Goal: Task Accomplishment & Management: Complete application form

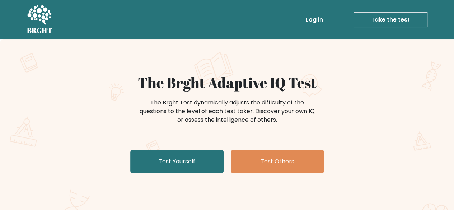
click at [390, 23] on link "Take the test" at bounding box center [391, 19] width 74 height 15
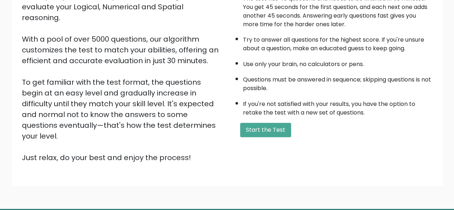
scroll to position [108, 0]
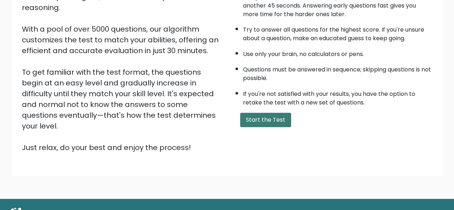
click at [263, 117] on button "Start the Test" at bounding box center [265, 120] width 51 height 14
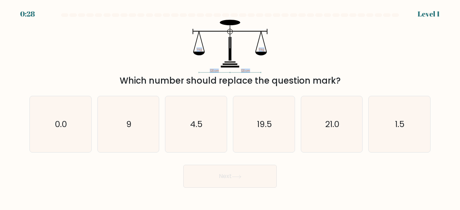
drag, startPoint x: 195, startPoint y: 18, endPoint x: 275, endPoint y: 42, distance: 83.6
click at [275, 42] on form at bounding box center [230, 100] width 460 height 175
copy form "120 cm 120 cm ? kg 9 kg"
click at [136, 124] on icon "9" at bounding box center [128, 124] width 56 height 56
click at [230, 107] on input "b. 9" at bounding box center [230, 106] width 0 height 2
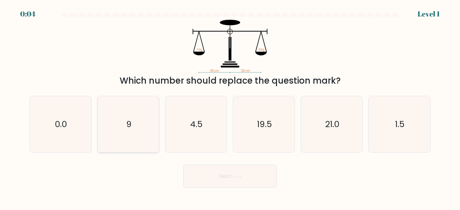
radio input "true"
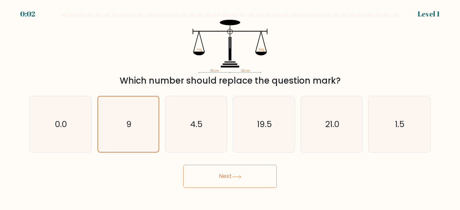
click at [222, 177] on button "Next" at bounding box center [229, 176] width 93 height 23
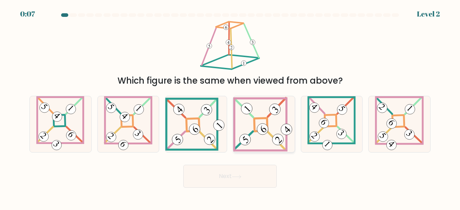
click at [257, 121] on icon at bounding box center [263, 124] width 61 height 55
click at [230, 107] on input "d." at bounding box center [230, 106] width 0 height 2
radio input "true"
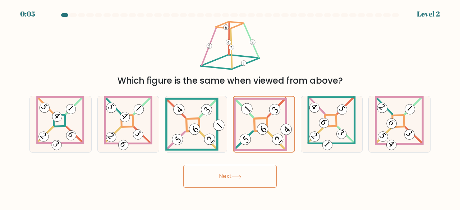
click at [237, 179] on button "Next" at bounding box center [229, 176] width 93 height 23
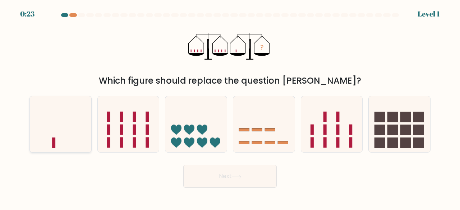
click at [64, 136] on icon at bounding box center [60, 124] width 61 height 51
click at [230, 107] on input "a." at bounding box center [230, 106] width 0 height 2
radio input "true"
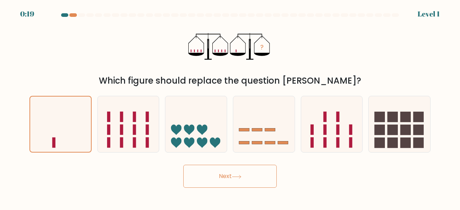
click at [230, 178] on button "Next" at bounding box center [229, 176] width 93 height 23
click at [206, 175] on button "Next" at bounding box center [229, 176] width 93 height 23
click at [225, 176] on button "Next" at bounding box center [229, 176] width 93 height 23
click at [226, 176] on button "Next" at bounding box center [229, 176] width 93 height 23
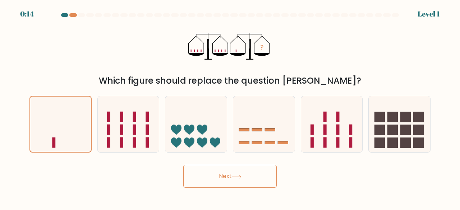
click at [226, 176] on button "Next" at bounding box center [229, 176] width 93 height 23
click at [228, 176] on button "Next" at bounding box center [229, 176] width 93 height 23
click at [239, 176] on icon at bounding box center [236, 176] width 9 height 3
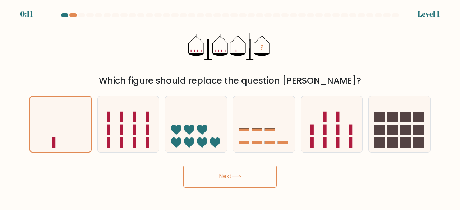
click at [245, 179] on button "Next" at bounding box center [229, 176] width 93 height 23
click at [221, 178] on button "Next" at bounding box center [229, 176] width 93 height 23
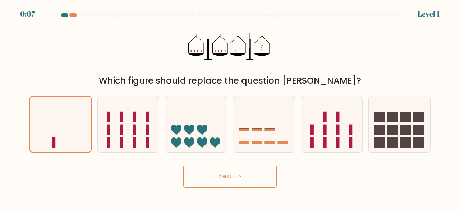
click at [221, 178] on button "Next" at bounding box center [229, 176] width 93 height 23
click at [233, 178] on button "Next" at bounding box center [229, 176] width 93 height 23
click at [233, 178] on div "Next" at bounding box center [229, 174] width 409 height 27
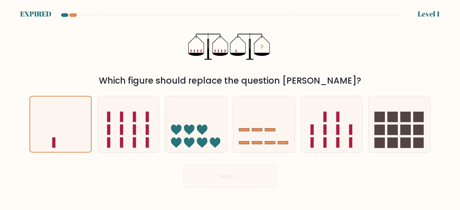
click at [233, 178] on div "Next" at bounding box center [229, 174] width 409 height 27
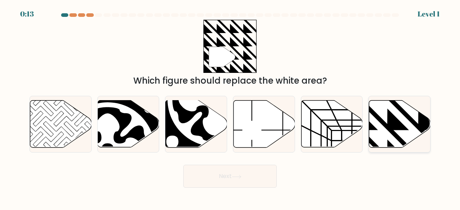
click at [407, 128] on icon at bounding box center [399, 124] width 61 height 47
click at [230, 107] on input "f." at bounding box center [230, 106] width 0 height 2
radio input "true"
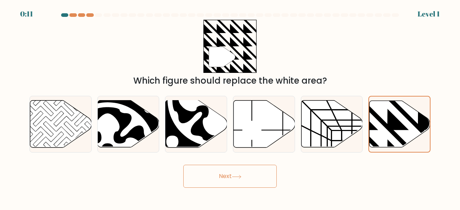
click at [224, 177] on button "Next" at bounding box center [229, 176] width 93 height 23
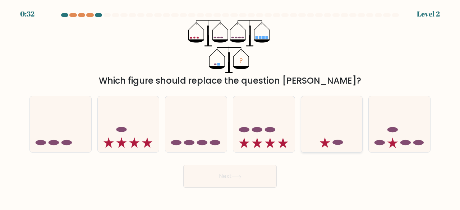
click at [329, 136] on icon at bounding box center [331, 124] width 61 height 51
click at [230, 107] on input "e." at bounding box center [230, 106] width 0 height 2
radio input "true"
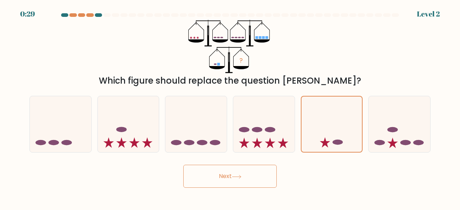
click at [223, 180] on button "Next" at bounding box center [229, 176] width 93 height 23
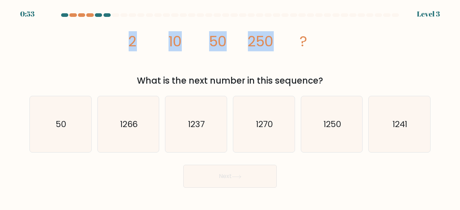
drag, startPoint x: 126, startPoint y: 39, endPoint x: 282, endPoint y: 48, distance: 156.4
click at [282, 48] on icon "image/svg+xml 2 10 50 250 ?" at bounding box center [229, 47] width 213 height 54
click at [101, 35] on div "image/svg+xml 2 10 50 250 ? What is the next number in this sequence?" at bounding box center [229, 54] width 409 height 68
click at [220, 67] on icon "image/svg+xml 2 10 50 250 ?" at bounding box center [229, 47] width 213 height 54
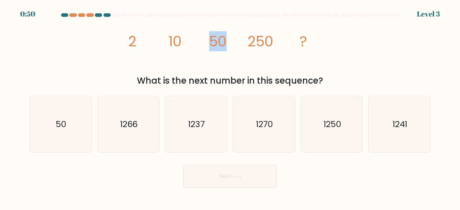
click at [220, 67] on icon "image/svg+xml 2 10 50 250 ?" at bounding box center [229, 47] width 213 height 54
drag, startPoint x: 121, startPoint y: 42, endPoint x: 328, endPoint y: 82, distance: 211.3
click at [328, 82] on div "image/svg+xml 2 10 50 250 ? What is the next number in this sequence?" at bounding box center [229, 54] width 409 height 68
copy div "2 10 50 250 ? What is the next number in this sequence?"
click at [331, 128] on text "1250" at bounding box center [332, 124] width 18 height 12
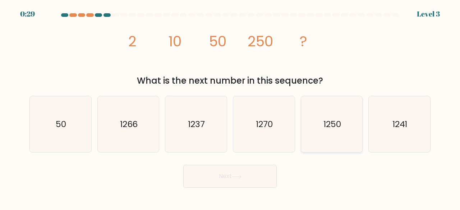
click at [230, 107] on input "e. 1250" at bounding box center [230, 106] width 0 height 2
radio input "true"
click at [256, 177] on button "Next" at bounding box center [229, 176] width 93 height 23
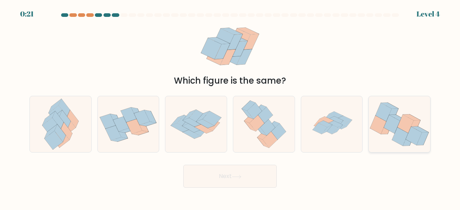
click at [403, 132] on icon at bounding box center [400, 136] width 16 height 18
click at [230, 107] on input "f." at bounding box center [230, 106] width 0 height 2
radio input "true"
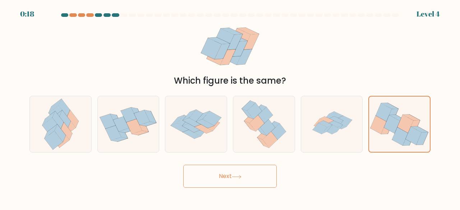
click at [218, 182] on button "Next" at bounding box center [229, 176] width 93 height 23
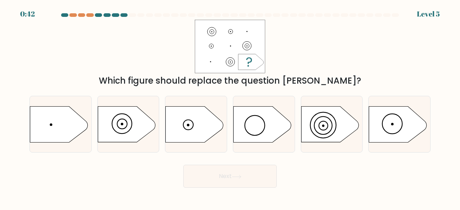
drag, startPoint x: 205, startPoint y: 29, endPoint x: 239, endPoint y: 38, distance: 35.1
click at [239, 38] on rect at bounding box center [230, 46] width 70 height 53
drag, startPoint x: 204, startPoint y: 30, endPoint x: 240, endPoint y: 51, distance: 42.2
click at [240, 51] on rect at bounding box center [230, 46] width 70 height 53
click at [200, 124] on icon at bounding box center [194, 124] width 57 height 36
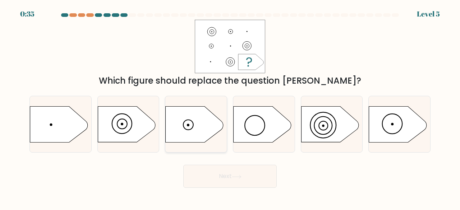
click at [230, 107] on input "c." at bounding box center [230, 106] width 0 height 2
radio input "true"
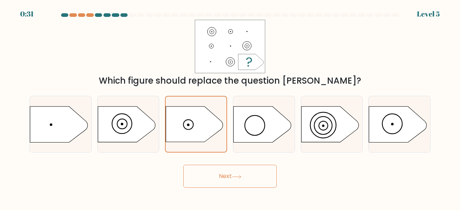
click at [250, 182] on button "Next" at bounding box center [229, 176] width 93 height 23
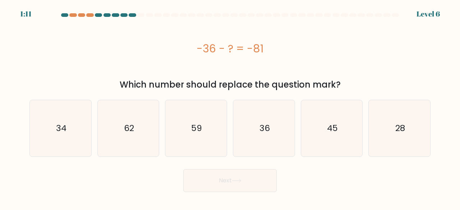
drag, startPoint x: 192, startPoint y: 46, endPoint x: 266, endPoint y: 51, distance: 74.1
click at [266, 51] on div "-36 - ? = -81" at bounding box center [229, 49] width 401 height 16
copy div "-36 - ? = -81"
click at [323, 130] on icon "45" at bounding box center [331, 128] width 56 height 56
click at [230, 107] on input "e. 45" at bounding box center [230, 106] width 0 height 2
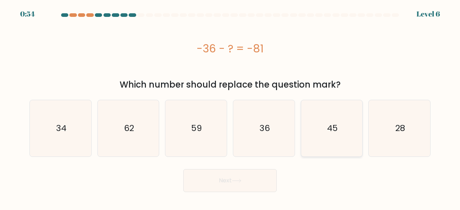
radio input "true"
click at [244, 179] on button "Next" at bounding box center [229, 180] width 93 height 23
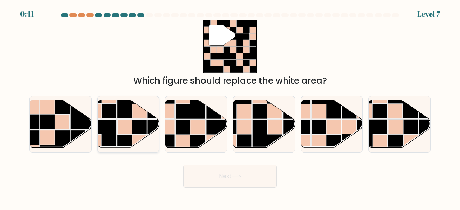
click at [129, 127] on rect at bounding box center [124, 127] width 15 height 15
click at [230, 107] on input "b." at bounding box center [230, 106] width 0 height 2
radio input "true"
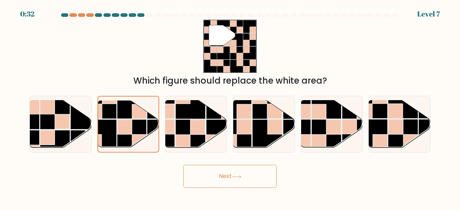
click at [218, 180] on button "Next" at bounding box center [229, 176] width 93 height 23
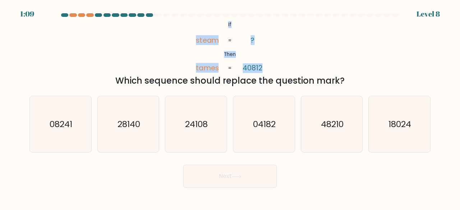
drag, startPoint x: 222, startPoint y: 19, endPoint x: 288, endPoint y: 56, distance: 75.7
click at [288, 56] on form "If ?" at bounding box center [230, 100] width 460 height 175
copy form "@import url('https://fonts.googleapis.com/css?family=Abril+Fatface:400,100,100i…"
click at [252, 90] on div "a. 08241 b. 28140" at bounding box center [230, 121] width 406 height 63
click at [59, 132] on icon "08241" at bounding box center [60, 124] width 56 height 56
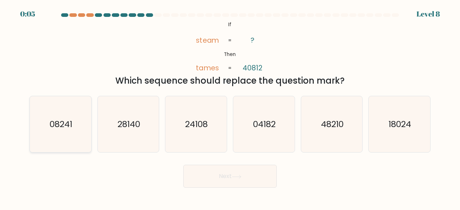
click at [230, 107] on input "a. 08241" at bounding box center [230, 106] width 0 height 2
radio input "true"
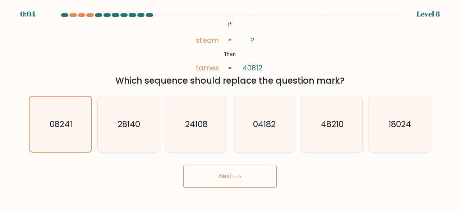
click at [199, 178] on button "Next" at bounding box center [229, 176] width 93 height 23
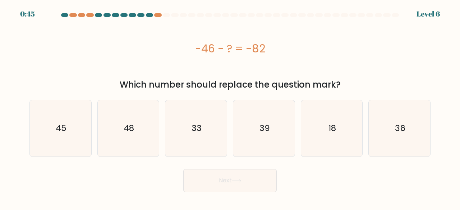
drag, startPoint x: 189, startPoint y: 43, endPoint x: 295, endPoint y: 46, distance: 106.7
click at [295, 46] on div "-46 - ? = -82" at bounding box center [229, 49] width 401 height 16
copy div "-46 - ? = -82"
click at [387, 137] on icon "36" at bounding box center [399, 128] width 56 height 56
click at [230, 107] on input "f. 36" at bounding box center [230, 106] width 0 height 2
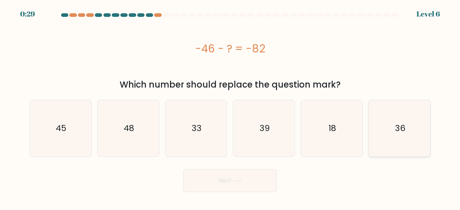
radio input "true"
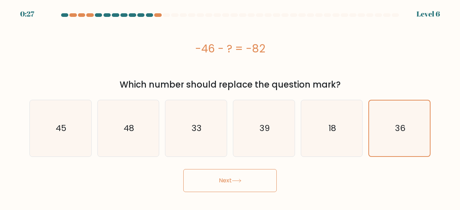
click at [239, 175] on button "Next" at bounding box center [229, 180] width 93 height 23
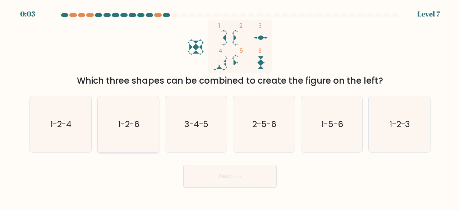
click at [144, 132] on icon "1-2-6" at bounding box center [128, 124] width 56 height 56
click at [230, 107] on input "b. 1-2-6" at bounding box center [230, 106] width 0 height 2
radio input "true"
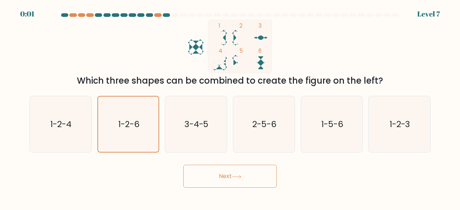
click at [215, 178] on button "Next" at bounding box center [229, 176] width 93 height 23
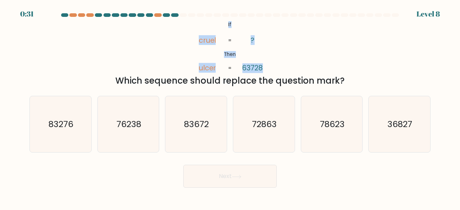
drag, startPoint x: 220, startPoint y: 25, endPoint x: 283, endPoint y: 43, distance: 65.8
click at [283, 43] on div "@import url('https://fonts.googleapis.com/css?family=Abril+Fatface:400,100,100i…" at bounding box center [229, 54] width 409 height 68
copy icon "If Then cruel ulcer ? 63728"
click at [335, 80] on div "Which sequence should replace the question mark?" at bounding box center [230, 80] width 392 height 13
click at [389, 134] on icon "36827" at bounding box center [399, 124] width 56 height 56
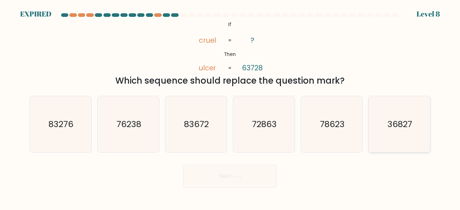
click at [230, 107] on input "f. 36827" at bounding box center [230, 106] width 0 height 2
radio input "true"
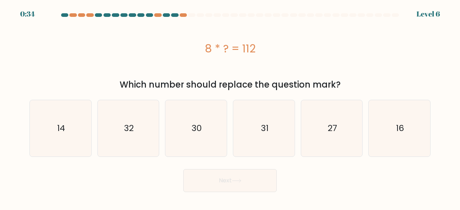
drag, startPoint x: 239, startPoint y: 49, endPoint x: 295, endPoint y: 49, distance: 56.0
click at [295, 49] on div "8 * ? = 112" at bounding box center [229, 49] width 401 height 16
click at [52, 132] on icon "14" at bounding box center [60, 128] width 56 height 56
click at [230, 107] on input "a. 14" at bounding box center [230, 106] width 0 height 2
radio input "true"
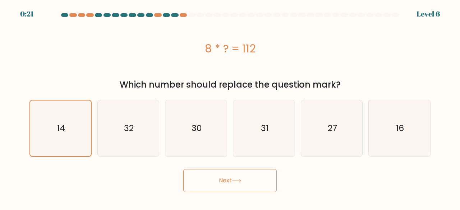
click at [245, 180] on button "Next" at bounding box center [229, 180] width 93 height 23
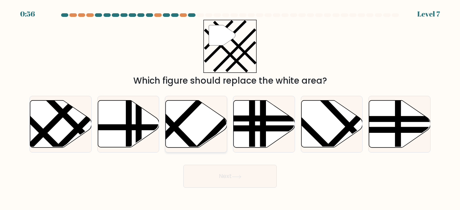
click at [209, 131] on icon at bounding box center [196, 124] width 61 height 47
click at [230, 107] on input "c." at bounding box center [230, 106] width 0 height 2
radio input "true"
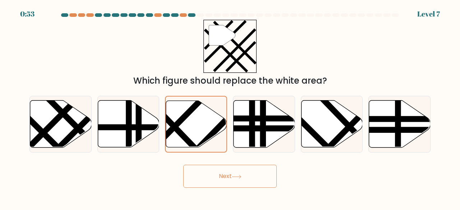
click at [220, 182] on button "Next" at bounding box center [229, 176] width 93 height 23
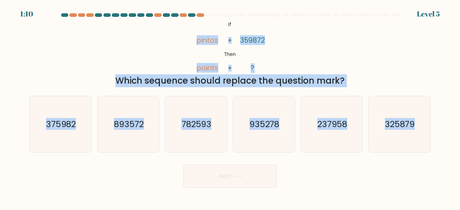
drag, startPoint x: 194, startPoint y: 40, endPoint x: 401, endPoint y: 160, distance: 238.8
click at [401, 160] on form "If ?" at bounding box center [230, 100] width 460 height 175
copy form "pintos points 359872 ? = = Which sequence should replace the question mark? a. …"
click at [259, 171] on button "Next" at bounding box center [229, 176] width 93 height 23
click at [60, 122] on text "375982" at bounding box center [61, 124] width 30 height 12
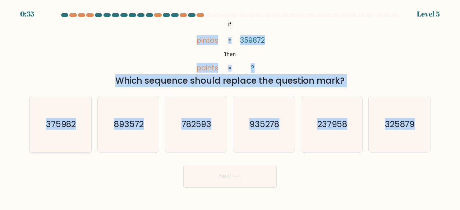
click at [230, 107] on input "a. 375982" at bounding box center [230, 106] width 0 height 2
radio input "true"
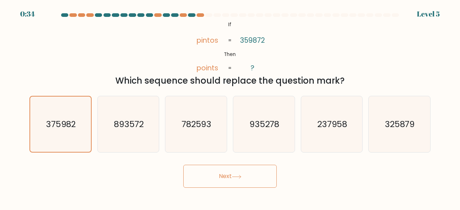
click at [197, 173] on button "Next" at bounding box center [229, 176] width 93 height 23
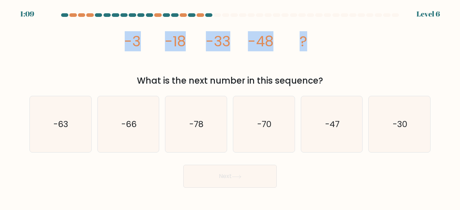
drag, startPoint x: 112, startPoint y: 39, endPoint x: 328, endPoint y: 46, distance: 216.3
click at [328, 46] on div "image/svg+xml -3 -18 -33 -48 ? What is the next number in this sequence?" at bounding box center [229, 54] width 409 height 68
copy g "-3 -18 -33 -48 ?"
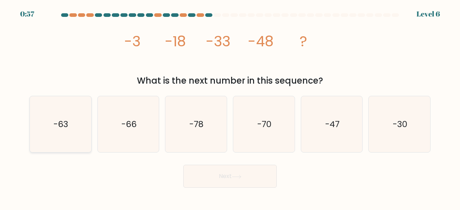
click at [67, 125] on text "-63" at bounding box center [61, 124] width 15 height 12
click at [230, 107] on input "a. -63" at bounding box center [230, 106] width 0 height 2
radio input "true"
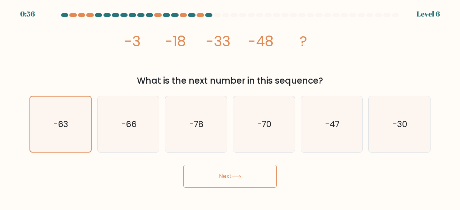
click at [213, 185] on button "Next" at bounding box center [229, 176] width 93 height 23
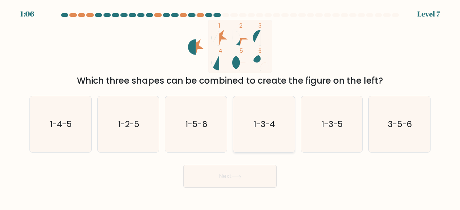
click at [271, 130] on icon "1-3-4" at bounding box center [264, 124] width 56 height 56
click at [230, 107] on input "d. 1-3-4" at bounding box center [230, 106] width 0 height 2
radio input "true"
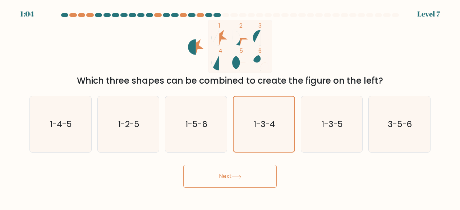
click at [242, 180] on button "Next" at bounding box center [229, 176] width 93 height 23
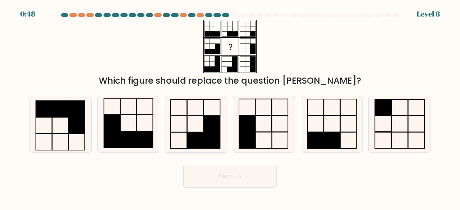
click at [207, 134] on rect at bounding box center [212, 140] width 17 height 16
click at [230, 107] on input "c." at bounding box center [230, 106] width 0 height 2
radio input "true"
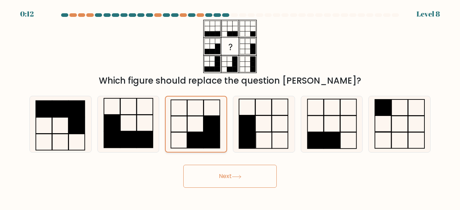
drag, startPoint x: 221, startPoint y: 177, endPoint x: 223, endPoint y: 121, distance: 55.7
click at [223, 121] on form at bounding box center [230, 100] width 460 height 175
click at [222, 178] on button "Next" at bounding box center [229, 176] width 93 height 23
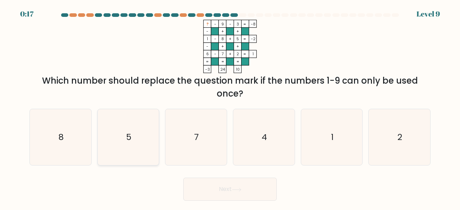
click at [111, 150] on icon "5" at bounding box center [128, 137] width 56 height 56
click at [230, 107] on input "b. 5" at bounding box center [230, 106] width 0 height 2
radio input "true"
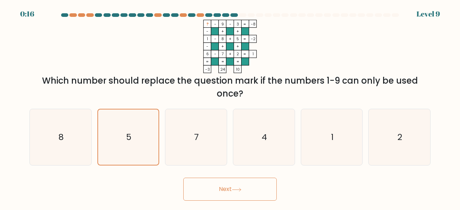
click at [204, 189] on button "Next" at bounding box center [229, 189] width 93 height 23
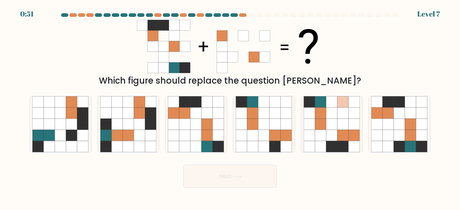
drag, startPoint x: 128, startPoint y: 23, endPoint x: 241, endPoint y: 37, distance: 113.9
click at [241, 37] on div "Which figure should replace the question mark?" at bounding box center [229, 54] width 409 height 68
click at [402, 126] on icon at bounding box center [399, 124] width 11 height 11
click at [230, 107] on input "f." at bounding box center [230, 106] width 0 height 2
radio input "true"
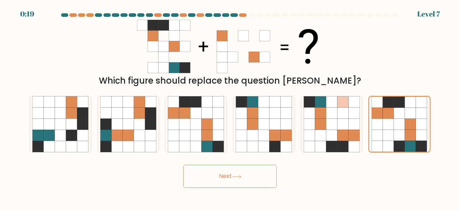
click at [250, 177] on button "Next" at bounding box center [229, 176] width 93 height 23
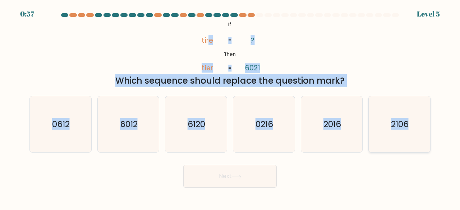
drag, startPoint x: 208, startPoint y: 22, endPoint x: 408, endPoint y: 127, distance: 226.5
click at [432, 127] on form "If ?" at bounding box center [230, 100] width 460 height 175
copy form "e tier ? 6021 = = Which sequence should replace the question mark? a. 0612 b. 6…"
click at [113, 127] on icon "6012" at bounding box center [128, 124] width 56 height 56
click at [230, 107] on input "b. 6012" at bounding box center [230, 106] width 0 height 2
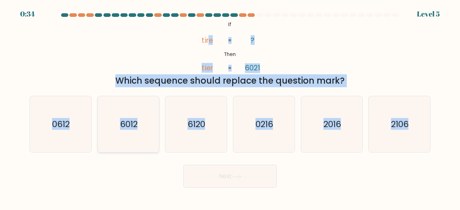
radio input "true"
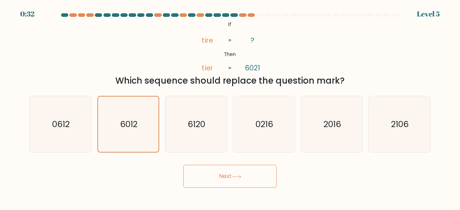
click at [218, 176] on button "Next" at bounding box center [229, 176] width 93 height 23
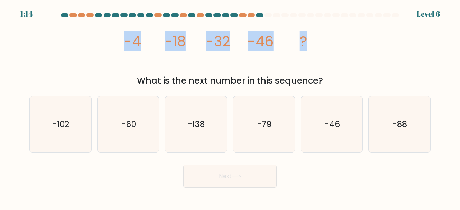
drag, startPoint x: 103, startPoint y: 41, endPoint x: 378, endPoint y: 47, distance: 275.1
click at [378, 47] on div "image/svg+xml -4 -18 -32 -46 ? What is the next number in this sequence?" at bounding box center [229, 54] width 409 height 68
copy g "-4 -18 -32 -46 ?"
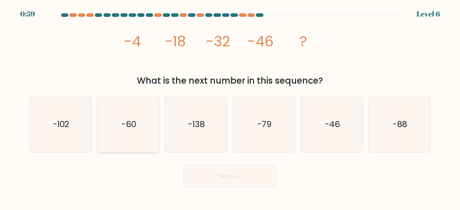
click at [136, 135] on icon "-60" at bounding box center [128, 124] width 56 height 56
click at [230, 107] on input "b. -60" at bounding box center [230, 106] width 0 height 2
radio input "true"
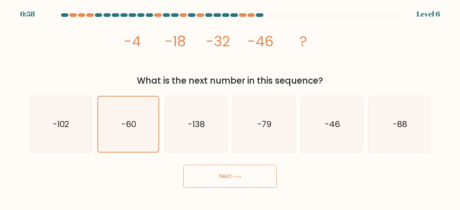
click at [213, 176] on button "Next" at bounding box center [229, 176] width 93 height 23
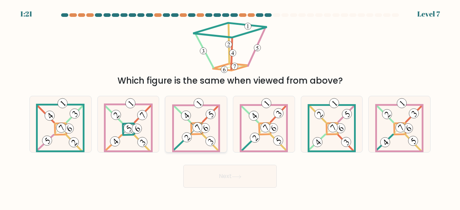
click at [206, 130] on icon at bounding box center [205, 128] width 5 height 6
click at [230, 107] on input "c." at bounding box center [230, 106] width 0 height 2
radio input "true"
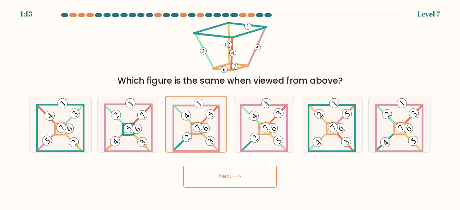
click at [232, 174] on button "Next" at bounding box center [229, 176] width 93 height 23
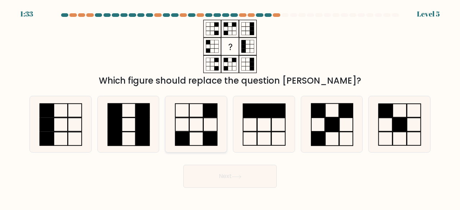
click at [200, 129] on icon at bounding box center [196, 124] width 56 height 56
click at [230, 107] on input "c." at bounding box center [230, 106] width 0 height 2
radio input "true"
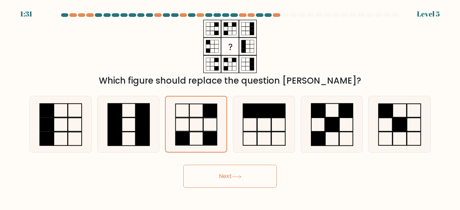
click at [253, 181] on button "Next" at bounding box center [229, 176] width 93 height 23
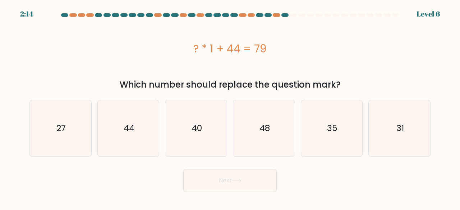
drag, startPoint x: 199, startPoint y: 48, endPoint x: 293, endPoint y: 44, distance: 94.2
click at [293, 44] on div "? * 1 + 44 = 79" at bounding box center [229, 49] width 401 height 16
copy div "? * 1 + 44 = 79"
click at [340, 135] on icon "35" at bounding box center [331, 128] width 56 height 56
click at [230, 107] on input "e. 35" at bounding box center [230, 106] width 0 height 2
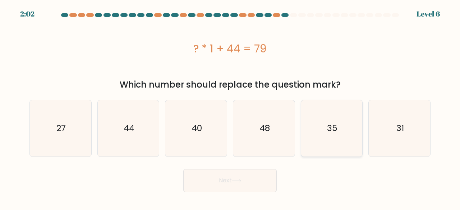
radio input "true"
click at [252, 183] on button "Next" at bounding box center [229, 180] width 93 height 23
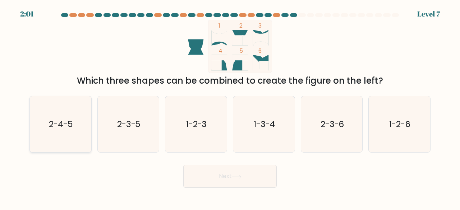
click at [60, 134] on icon "2-4-5" at bounding box center [60, 124] width 56 height 56
click at [230, 107] on input "a. 2-4-5" at bounding box center [230, 106] width 0 height 2
radio input "true"
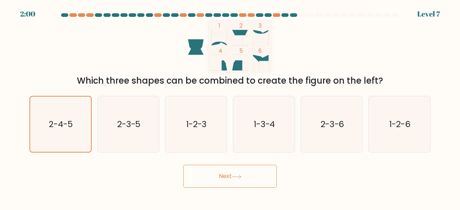
click at [203, 174] on button "Next" at bounding box center [229, 176] width 93 height 23
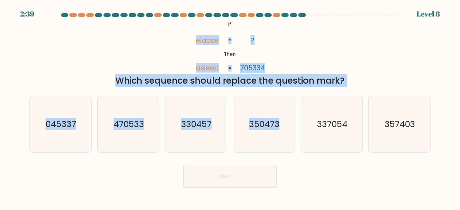
drag, startPoint x: 195, startPoint y: 25, endPoint x: 294, endPoint y: 148, distance: 157.2
click at [294, 148] on form "If ?" at bounding box center [230, 100] width 460 height 175
click at [211, 22] on icon "@import url('https://fonts.googleapis.com/css?family=Abril+Fatface:400,100,100i…" at bounding box center [229, 47] width 87 height 54
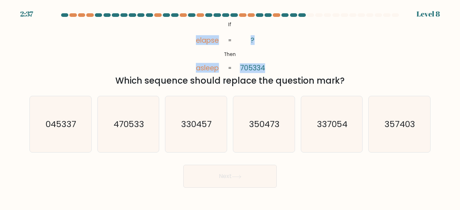
drag, startPoint x: 211, startPoint y: 22, endPoint x: 284, endPoint y: 71, distance: 88.3
click at [284, 71] on div "@import url('https://fonts.googleapis.com/css?family=Abril+Fatface:400,100,100i…" at bounding box center [229, 54] width 409 height 68
click at [182, 23] on div "@import url('https://fonts.googleapis.com/css?family=Abril+Fatface:400,100,100i…" at bounding box center [229, 54] width 409 height 68
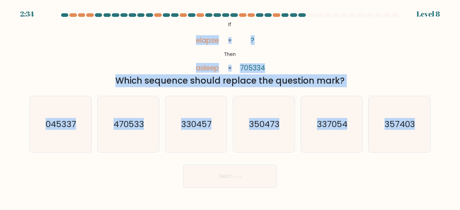
drag, startPoint x: 182, startPoint y: 23, endPoint x: 445, endPoint y: 173, distance: 302.6
click at [445, 173] on form "If ?" at bounding box center [230, 100] width 460 height 175
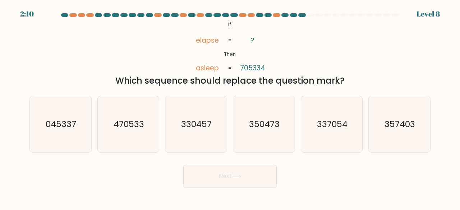
click at [135, 154] on form "If ?" at bounding box center [230, 100] width 460 height 175
click at [60, 127] on text "045337" at bounding box center [61, 124] width 31 height 12
click at [230, 107] on input "a. 045337" at bounding box center [230, 106] width 0 height 2
radio input "true"
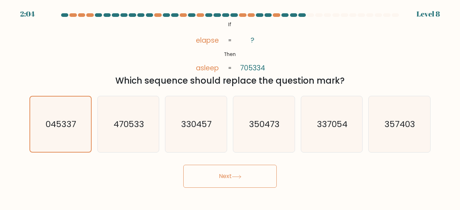
click at [228, 179] on button "Next" at bounding box center [229, 176] width 93 height 23
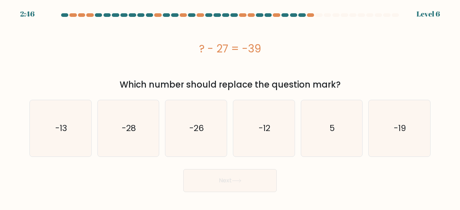
drag, startPoint x: 185, startPoint y: 46, endPoint x: 277, endPoint y: 46, distance: 91.6
click at [277, 46] on div "? - 27 = -39" at bounding box center [229, 49] width 401 height 16
copy div "? - 27 = -39"
click at [278, 138] on icon "-12" at bounding box center [264, 128] width 56 height 56
click at [230, 107] on input "d. -12" at bounding box center [230, 106] width 0 height 2
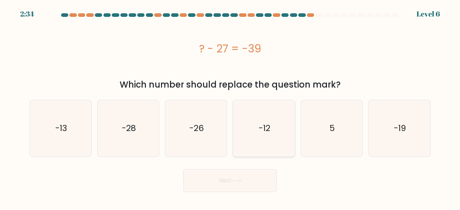
radio input "true"
click at [250, 177] on button "Next" at bounding box center [229, 180] width 93 height 23
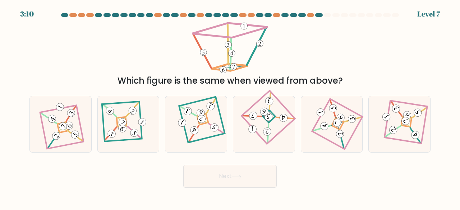
drag, startPoint x: 168, startPoint y: 24, endPoint x: 274, endPoint y: 40, distance: 106.8
click at [274, 40] on div "Which figure is the same when viewed from above?" at bounding box center [229, 54] width 409 height 68
drag, startPoint x: 230, startPoint y: 20, endPoint x: 241, endPoint y: 71, distance: 51.4
click at [241, 71] on icon at bounding box center [229, 47] width 79 height 54
click at [331, 118] on icon at bounding box center [331, 124] width 38 height 45
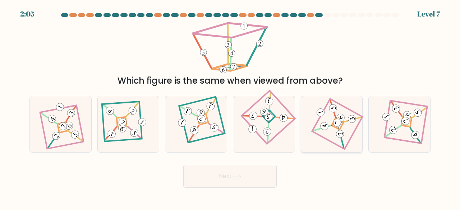
click at [230, 107] on input "e." at bounding box center [230, 106] width 0 height 2
radio input "true"
click at [260, 183] on button "Next" at bounding box center [229, 176] width 93 height 23
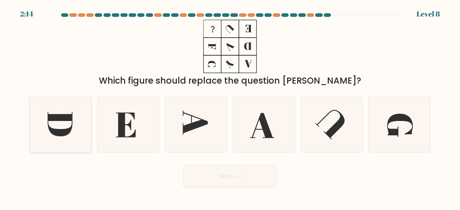
click at [65, 131] on icon at bounding box center [60, 124] width 25 height 25
click at [230, 107] on input "a." at bounding box center [230, 106] width 0 height 2
radio input "true"
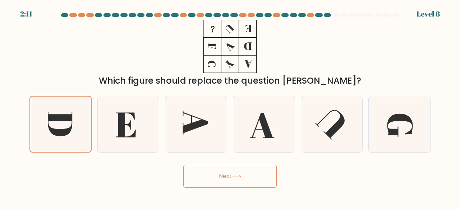
click at [198, 172] on button "Next" at bounding box center [229, 176] width 93 height 23
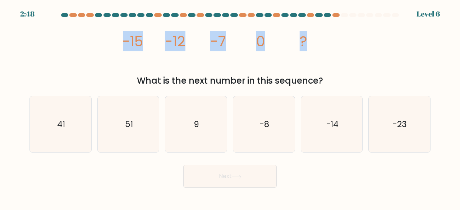
drag, startPoint x: 106, startPoint y: 38, endPoint x: 327, endPoint y: 28, distance: 221.4
click at [327, 28] on div "image/svg+xml -15 -12 -7 0 ? What is the next number in this sequence?" at bounding box center [229, 54] width 409 height 68
copy g "-15 -12 -7 0 ?"
click at [229, 184] on button "Next" at bounding box center [229, 176] width 93 height 23
drag, startPoint x: 250, startPoint y: 180, endPoint x: 267, endPoint y: 154, distance: 30.6
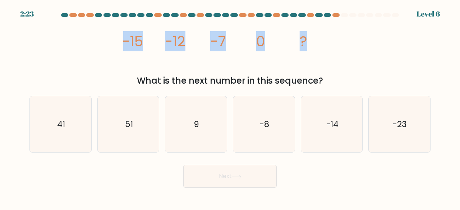
click at [255, 175] on button "Next" at bounding box center [229, 176] width 93 height 23
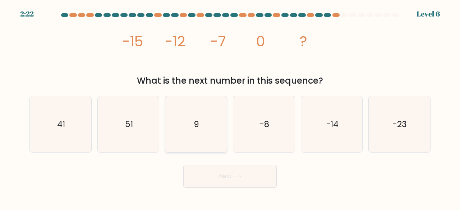
click at [209, 134] on icon "9" at bounding box center [196, 124] width 56 height 56
click at [230, 107] on input "c. 9" at bounding box center [230, 106] width 0 height 2
radio input "true"
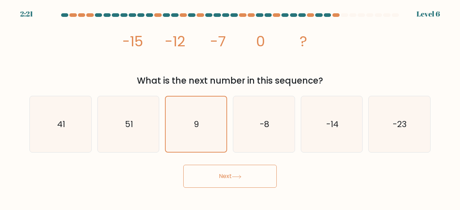
click at [225, 180] on button "Next" at bounding box center [229, 176] width 93 height 23
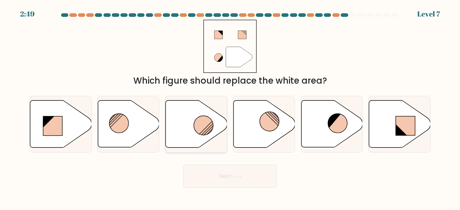
click at [192, 117] on icon at bounding box center [196, 124] width 61 height 47
click at [230, 107] on input "c." at bounding box center [230, 106] width 0 height 2
radio input "true"
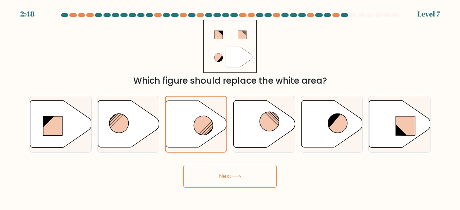
click at [253, 166] on button "Next" at bounding box center [229, 176] width 93 height 23
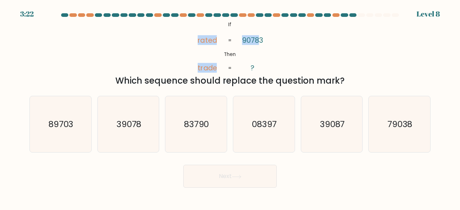
drag, startPoint x: 199, startPoint y: 25, endPoint x: 258, endPoint y: 33, distance: 59.4
click at [258, 33] on icon "@import url('https://fonts.googleapis.com/css?family=Abril+Fatface:400,100,100i…" at bounding box center [229, 47] width 87 height 54
click at [219, 31] on icon "@import url('https://fonts.googleapis.com/css?family=Abril+Fatface:400,100,100i…" at bounding box center [229, 47] width 87 height 54
click at [140, 62] on div "@import url('https://fonts.googleapis.com/css?family=Abril+Fatface:400,100,100i…" at bounding box center [229, 54] width 409 height 68
drag, startPoint x: 202, startPoint y: 21, endPoint x: 250, endPoint y: 36, distance: 50.2
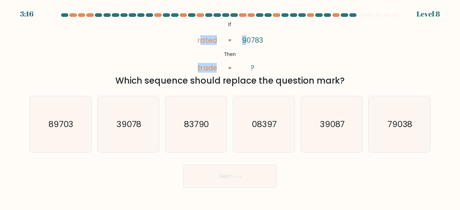
click at [246, 28] on icon "@import url('https://fonts.googleapis.com/css?family=Abril+Fatface:400,100,100i…" at bounding box center [229, 47] width 87 height 54
click at [279, 46] on div "@import url('https://fonts.googleapis.com/css?family=Abril+Fatface:400,100,100i…" at bounding box center [229, 54] width 409 height 68
click at [271, 122] on text "08397" at bounding box center [264, 124] width 25 height 12
click at [230, 107] on input "d. 08397" at bounding box center [230, 106] width 0 height 2
radio input "true"
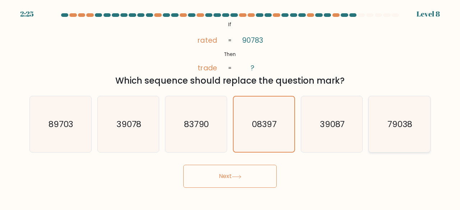
click at [397, 128] on text "79038" at bounding box center [399, 124] width 25 height 12
click at [230, 107] on input "f. 79038" at bounding box center [230, 106] width 0 height 2
radio input "true"
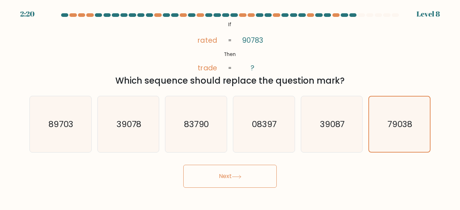
click at [237, 178] on icon at bounding box center [237, 177] width 10 height 4
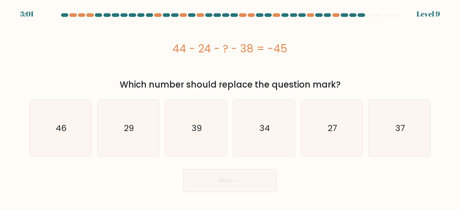
drag, startPoint x: 170, startPoint y: 47, endPoint x: 295, endPoint y: 44, distance: 125.0
click at [295, 44] on div "44 - 24 - ? - 38 = -45" at bounding box center [229, 49] width 401 height 16
copy div "44 - 24 - ? - 38 = -45"
click at [327, 125] on text "27" at bounding box center [331, 128] width 9 height 12
click at [230, 107] on input "e. 27" at bounding box center [230, 106] width 0 height 2
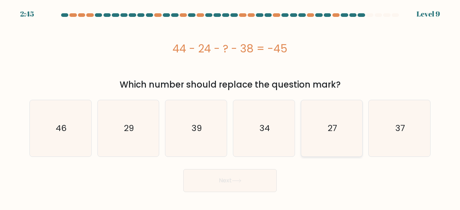
radio input "true"
click at [261, 184] on button "Next" at bounding box center [229, 180] width 93 height 23
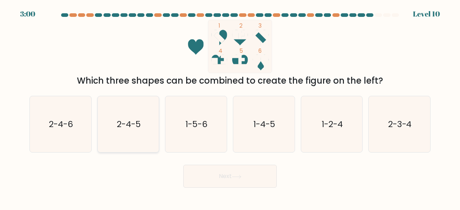
click at [134, 130] on text "2-4-5" at bounding box center [129, 124] width 24 height 12
click at [230, 107] on input "b. 2-4-5" at bounding box center [230, 106] width 0 height 2
radio input "true"
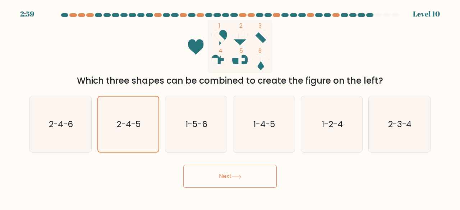
click at [220, 178] on button "Next" at bounding box center [229, 176] width 93 height 23
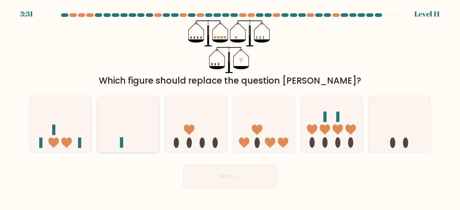
click at [136, 142] on icon at bounding box center [128, 124] width 61 height 51
click at [230, 107] on input "b." at bounding box center [230, 106] width 0 height 2
radio input "true"
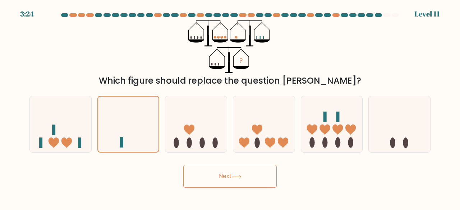
click at [226, 174] on button "Next" at bounding box center [229, 176] width 93 height 23
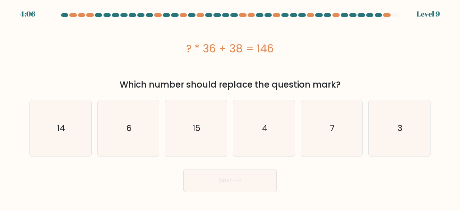
drag, startPoint x: 176, startPoint y: 42, endPoint x: 297, endPoint y: 43, distance: 121.0
click at [297, 43] on div "? * 36 + 38 = 146" at bounding box center [229, 49] width 401 height 16
copy div "? * 36 + 38 = 146"
click at [398, 129] on text "3" at bounding box center [399, 128] width 5 height 12
click at [230, 107] on input "f. 3" at bounding box center [230, 106] width 0 height 2
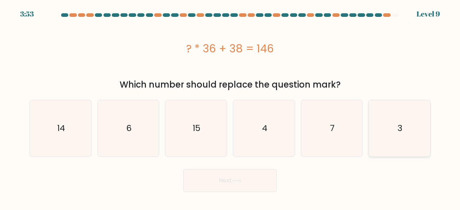
radio input "true"
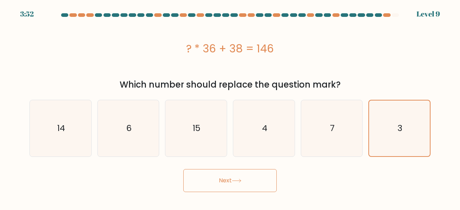
click at [252, 178] on button "Next" at bounding box center [229, 180] width 93 height 23
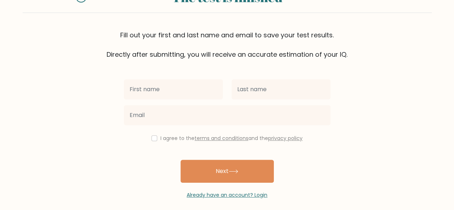
scroll to position [36, 0]
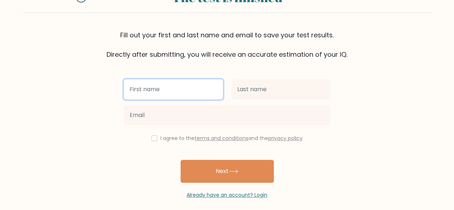
click at [171, 93] on input "text" at bounding box center [173, 89] width 99 height 20
type input "Raiza"
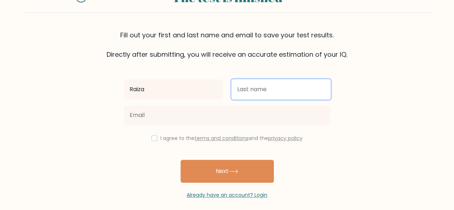
click at [266, 89] on input "text" at bounding box center [281, 89] width 99 height 20
type input "Francisco"
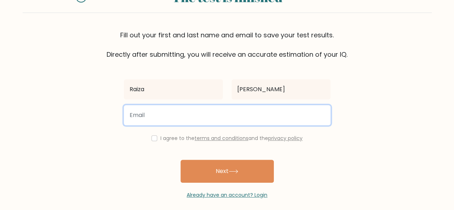
click at [233, 117] on input "email" at bounding box center [227, 115] width 207 height 20
type input "raizafran0623@gmail.com"
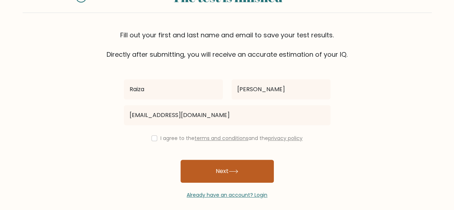
click at [218, 168] on button "Next" at bounding box center [227, 171] width 93 height 23
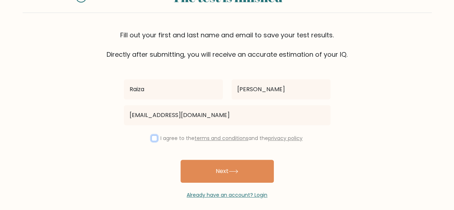
click at [153, 138] on input "checkbox" at bounding box center [155, 138] width 6 height 6
checkbox input "true"
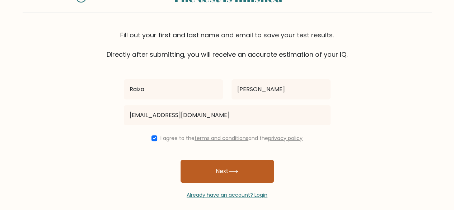
click at [207, 166] on button "Next" at bounding box center [227, 171] width 93 height 23
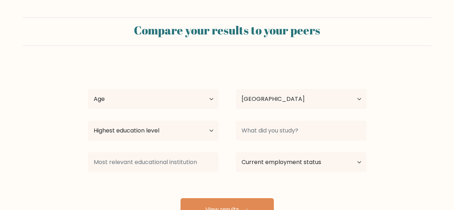
select select "PH"
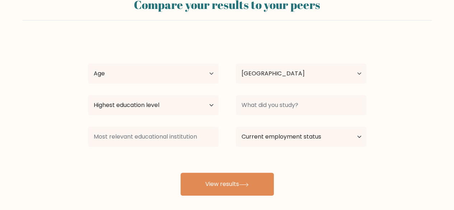
scroll to position [62, 0]
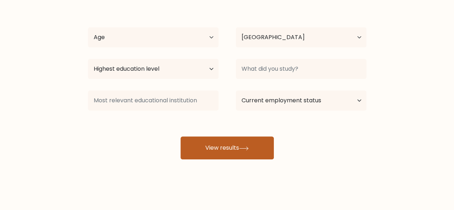
click at [243, 152] on button "View results" at bounding box center [227, 147] width 93 height 23
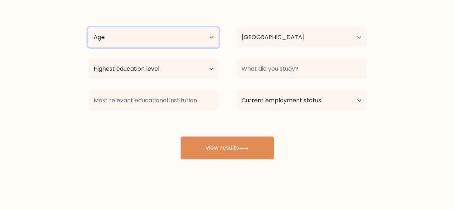
click at [192, 32] on select "Age Under [DEMOGRAPHIC_DATA] [DEMOGRAPHIC_DATA] [DEMOGRAPHIC_DATA] [DEMOGRAPHIC…" at bounding box center [153, 37] width 131 height 20
select select "35_44"
click at [88, 27] on select "Age Under [DEMOGRAPHIC_DATA] [DEMOGRAPHIC_DATA] [DEMOGRAPHIC_DATA] [DEMOGRAPHIC…" at bounding box center [153, 37] width 131 height 20
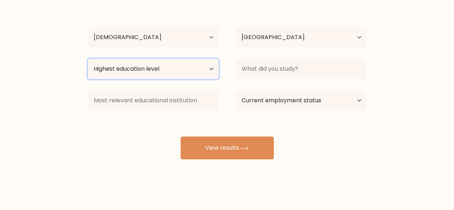
click at [205, 71] on select "Highest education level No schooling Primary Lower Secondary Upper Secondary Oc…" at bounding box center [153, 69] width 131 height 20
click at [88, 59] on select "Highest education level No schooling Primary Lower Secondary Upper Secondary Oc…" at bounding box center [153, 69] width 131 height 20
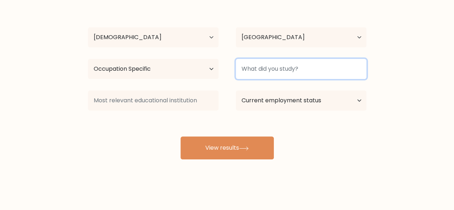
click at [261, 74] on input at bounding box center [301, 69] width 131 height 20
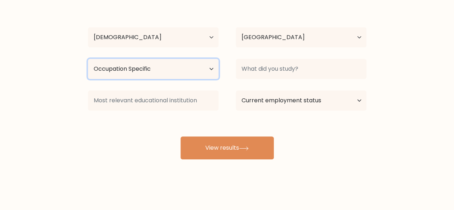
click at [211, 65] on select "Highest education level No schooling Primary Lower Secondary Upper Secondary Oc…" at bounding box center [153, 69] width 131 height 20
select select "upper_secondary"
click at [88, 59] on select "Highest education level No schooling Primary Lower Secondary Upper Secondary Oc…" at bounding box center [153, 69] width 131 height 20
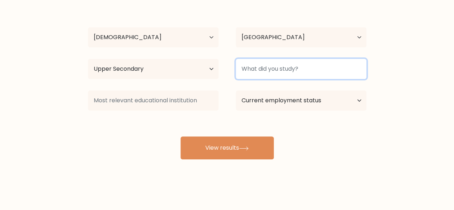
click at [263, 69] on input at bounding box center [301, 69] width 131 height 20
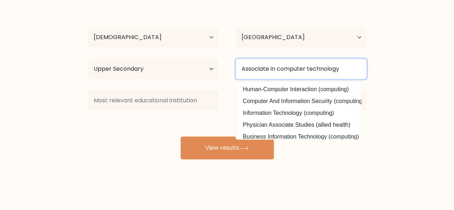
type input "Associate in computer technology"
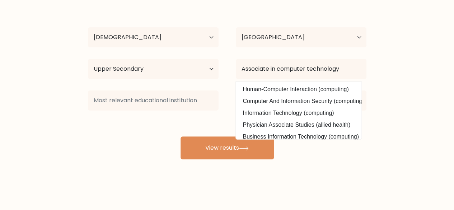
click at [390, 91] on form "Compare your results to your peers Raiza Francisco Age Under [DEMOGRAPHIC_DATA]…" at bounding box center [227, 57] width 454 height 204
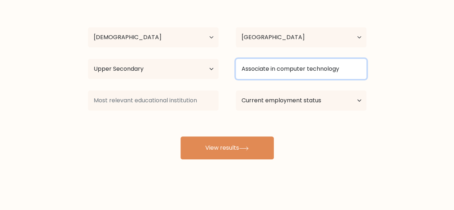
drag, startPoint x: 353, startPoint y: 72, endPoint x: 231, endPoint y: 69, distance: 122.5
click at [231, 69] on div "Associate in computer technology Human-Computer Interaction (computing) Compute…" at bounding box center [301, 69] width 148 height 26
